Goal: Find contact information: Find contact information

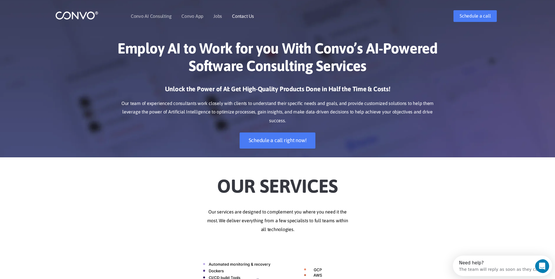
click at [241, 15] on link "Contact Us" at bounding box center [243, 16] width 22 height 5
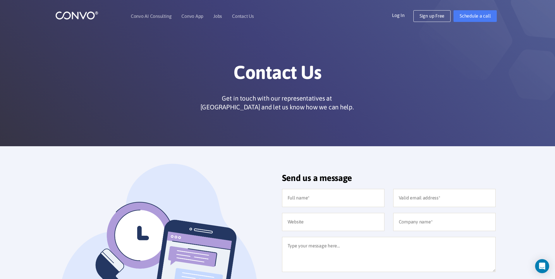
click at [65, 13] on img at bounding box center [76, 15] width 43 height 9
